Goal: Task Accomplishment & Management: Use online tool/utility

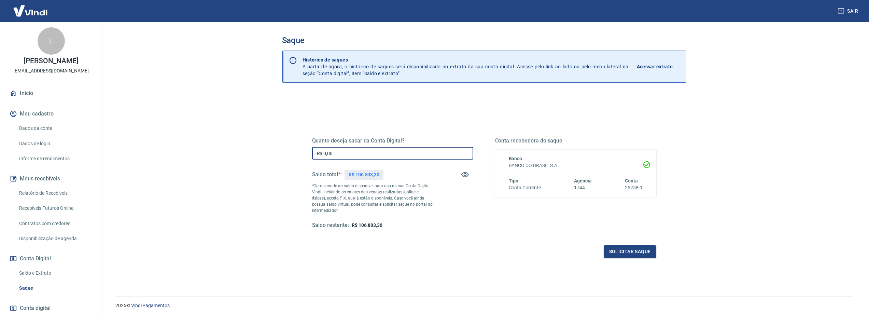
drag, startPoint x: 364, startPoint y: 158, endPoint x: 273, endPoint y: 150, distance: 91.5
click at [250, 154] on main "Saque Histórico de saques A partir de agora, o histórico de saques será disponi…" at bounding box center [484, 168] width 770 height 292
type input "R$ 45.000,00"
click at [626, 248] on button "Solicitar saque" at bounding box center [630, 251] width 53 height 13
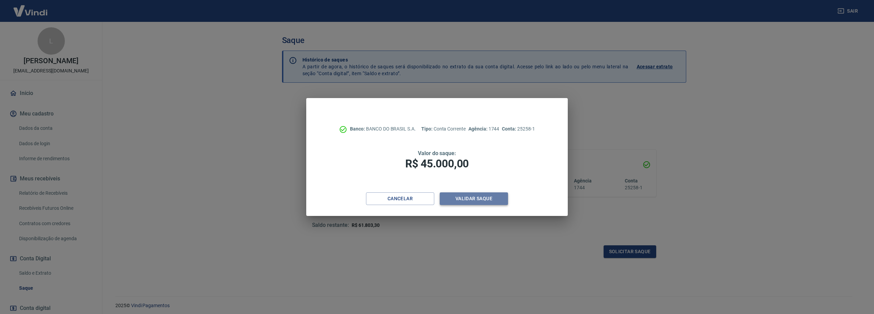
click at [472, 199] on button "Validar saque" at bounding box center [474, 198] width 68 height 13
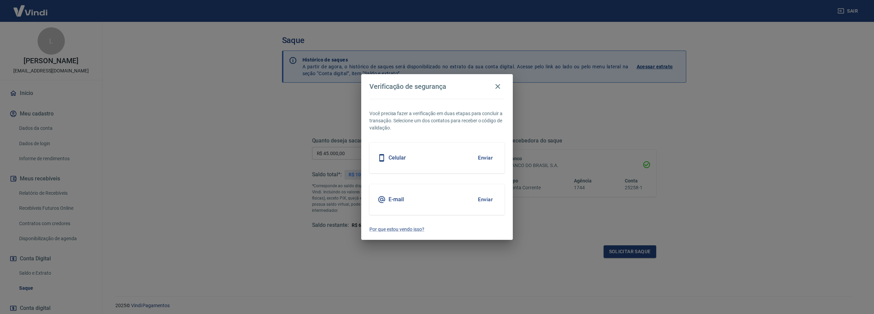
click at [484, 156] on button "Enviar" at bounding box center [485, 158] width 22 height 14
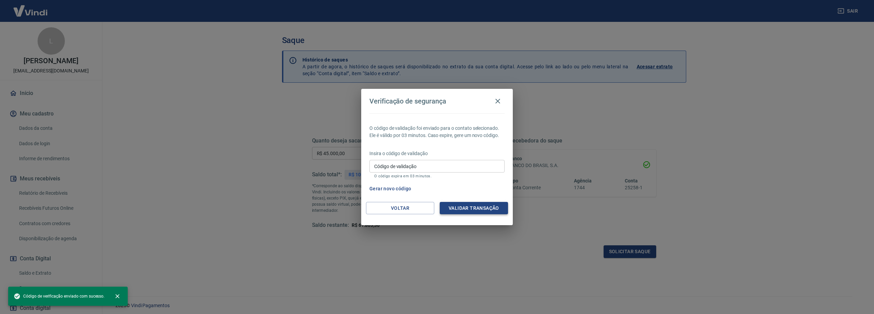
click at [469, 208] on button "Validar transação" at bounding box center [474, 208] width 68 height 13
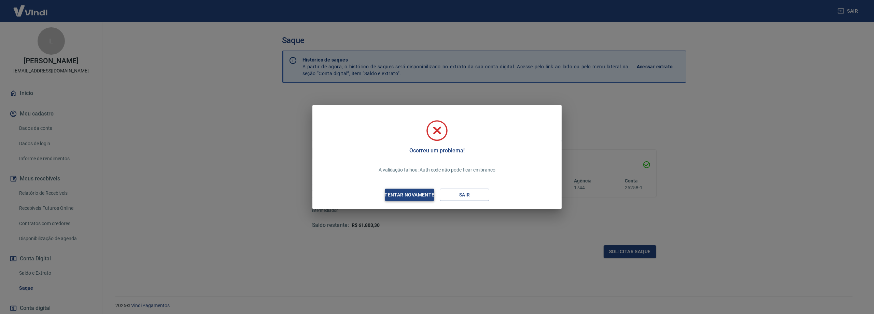
click at [417, 192] on div "Tentar novamente" at bounding box center [409, 195] width 66 height 9
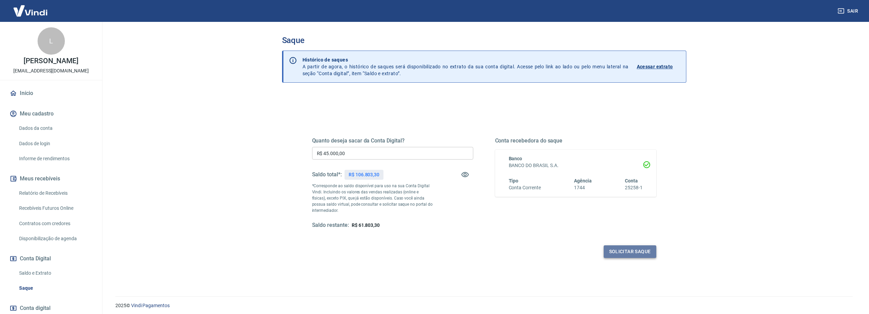
click at [641, 249] on button "Solicitar saque" at bounding box center [630, 251] width 53 height 13
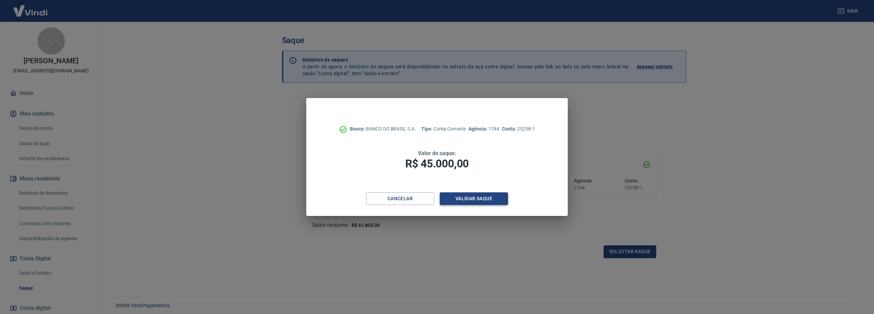
click at [481, 198] on button "Validar saque" at bounding box center [474, 198] width 68 height 13
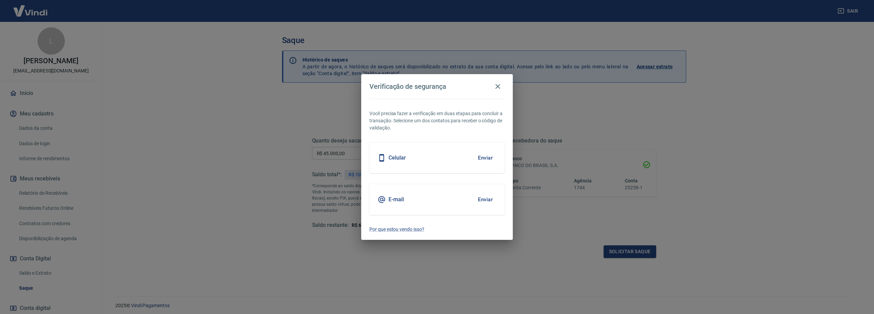
click at [401, 160] on h5 "Celular" at bounding box center [397, 157] width 17 height 7
click at [482, 157] on button "Enviar" at bounding box center [485, 158] width 22 height 14
click at [501, 89] on icon "button" at bounding box center [498, 86] width 8 height 8
